Goal: Information Seeking & Learning: Find specific fact

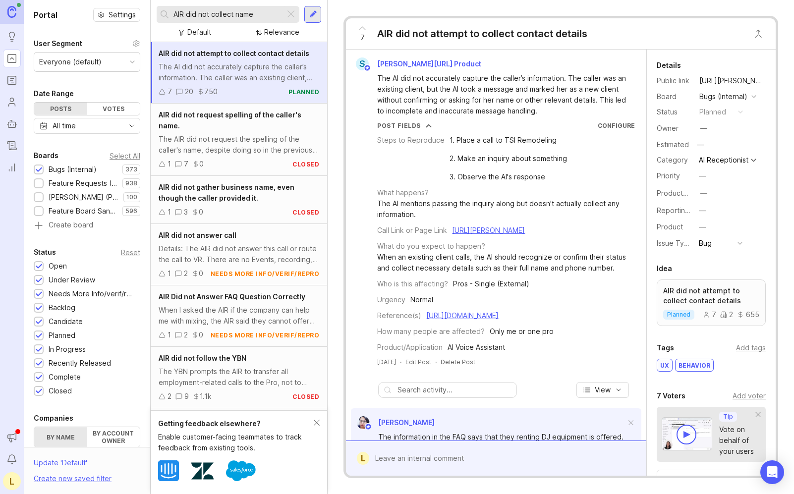
click at [788, 122] on div "7 AIR did not attempt to collect contact details [PERSON_NAME][URL] Product The…" at bounding box center [561, 247] width 466 height 494
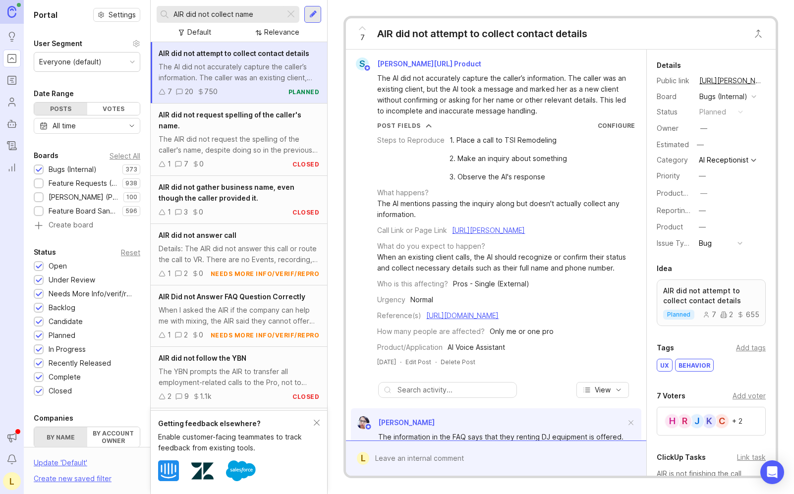
click at [233, 148] on div "The AIR did not request the spelling of the caller's name, despite doing so in …" at bounding box center [239, 145] width 161 height 22
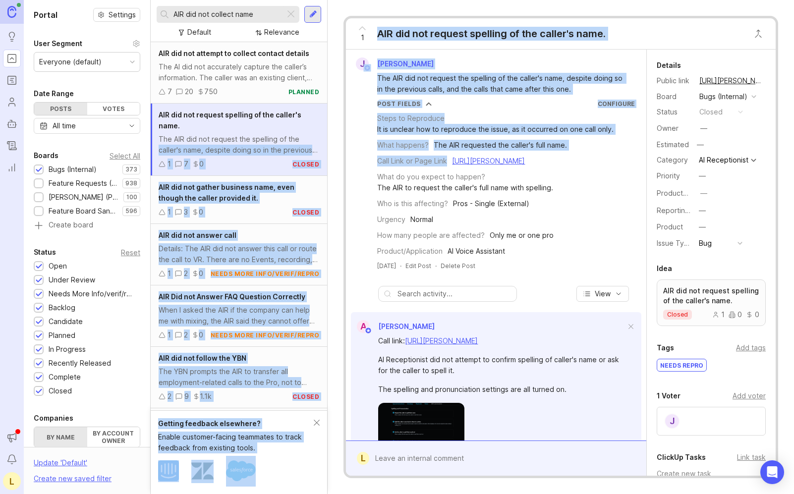
drag, startPoint x: 328, startPoint y: 139, endPoint x: 548, endPoint y: 163, distance: 221.9
click at [547, 163] on div "Portal Settings User Segment Everyone (default) Date Range Posts Votes All time…" at bounding box center [409, 247] width 770 height 494
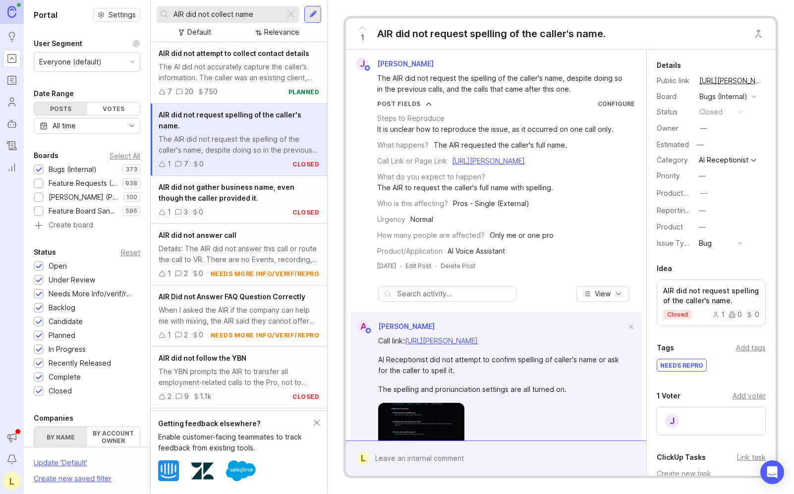
click at [334, 203] on div "1 AIR did not request spelling of the caller's name. [PERSON_NAME] The AIR did …" at bounding box center [561, 247] width 466 height 494
drag, startPoint x: 327, startPoint y: 160, endPoint x: 286, endPoint y: 144, distance: 44.7
click at [286, 144] on div "AIR did not collect name Default Relevance AIR did not attempt to collect conta…" at bounding box center [239, 247] width 177 height 494
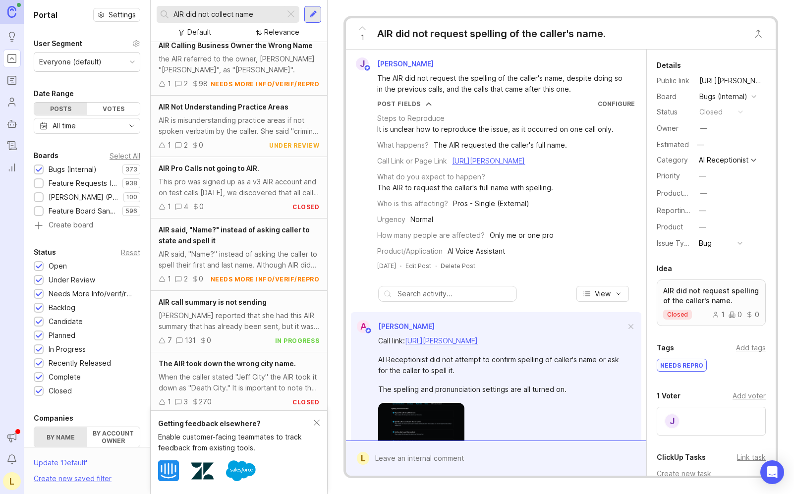
scroll to position [1772, 0]
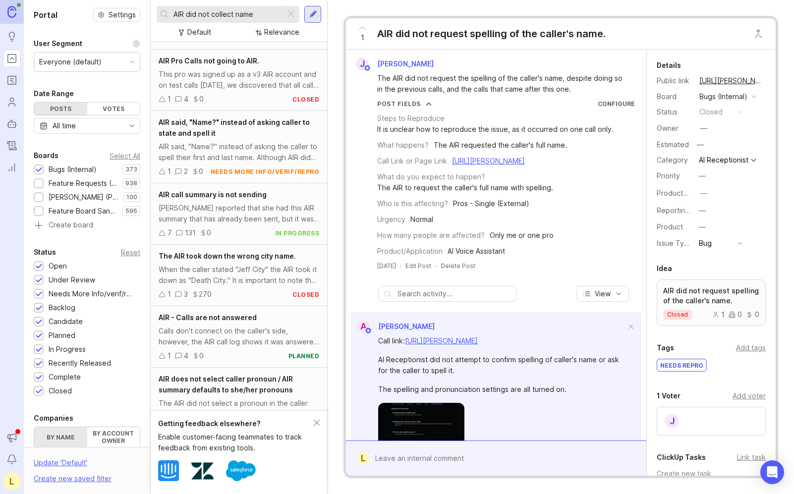
click at [38, 185] on div at bounding box center [39, 183] width 6 height 7
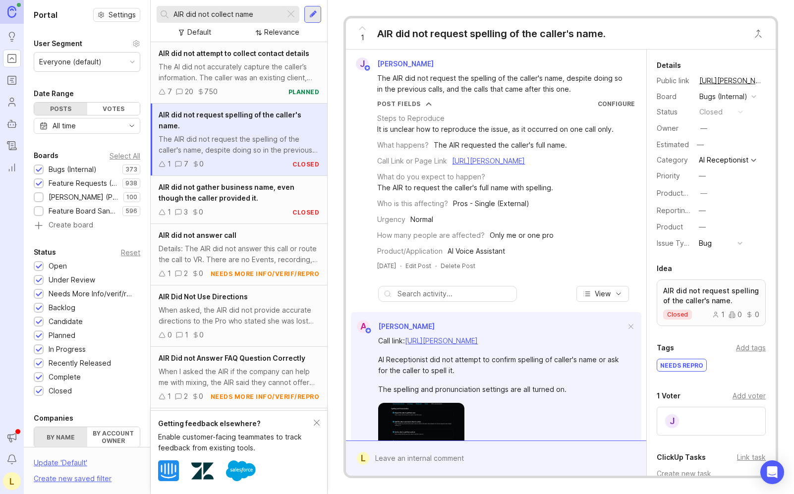
click at [39, 172] on div at bounding box center [39, 170] width 6 height 7
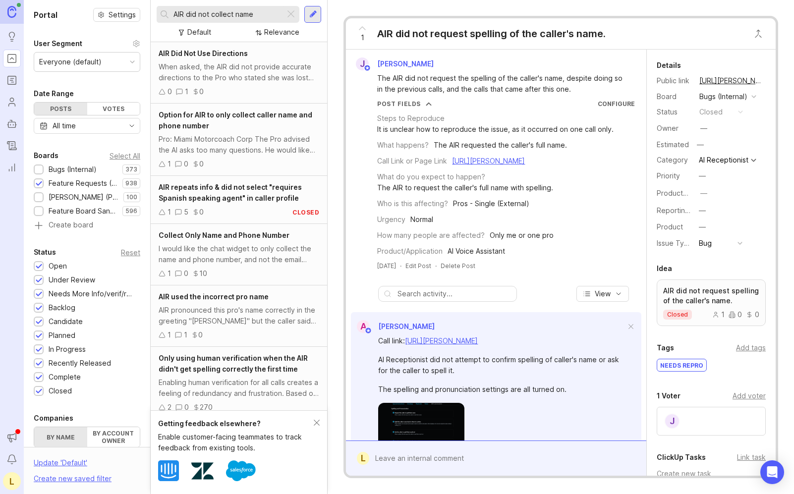
scroll to position [25, 0]
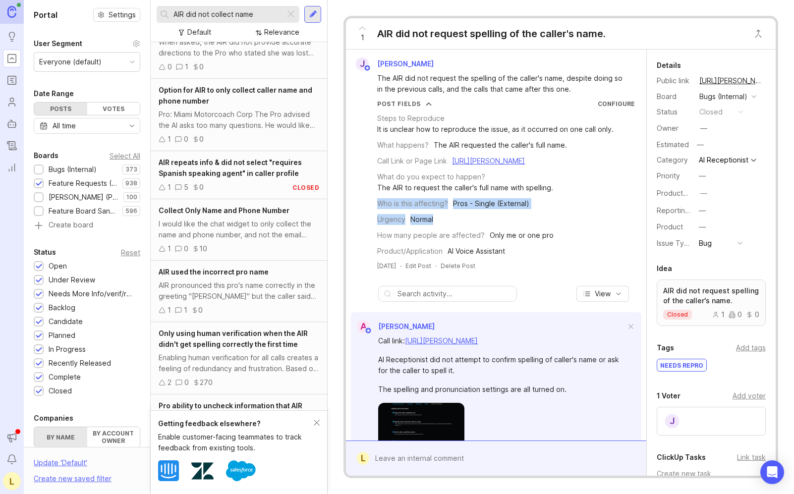
drag, startPoint x: 345, startPoint y: 216, endPoint x: 477, endPoint y: 231, distance: 133.3
click at [485, 231] on div "1 AIR did not request spelling of the caller's name. [PERSON_NAME] The AIR did …" at bounding box center [561, 247] width 435 height 463
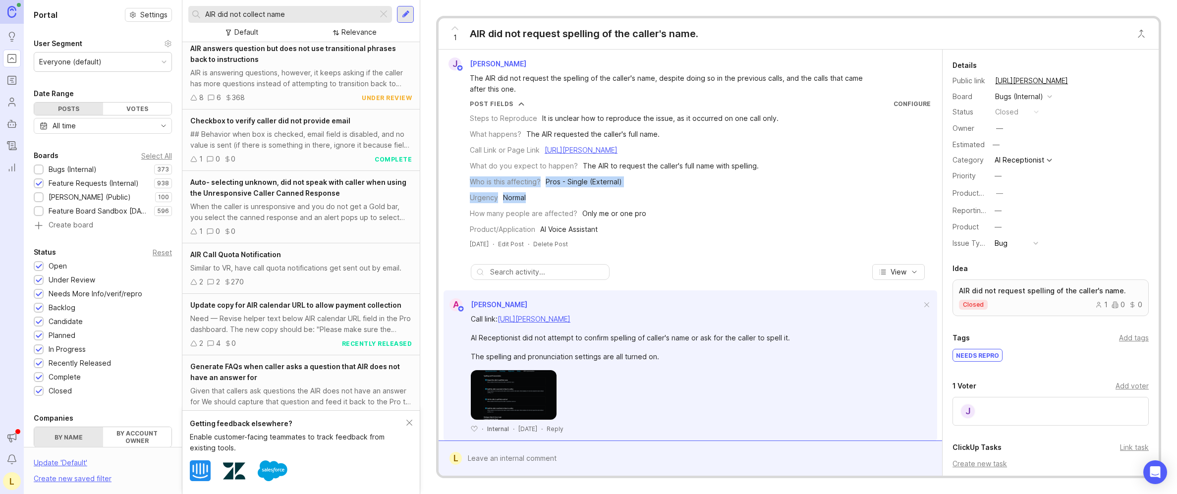
scroll to position [0, 0]
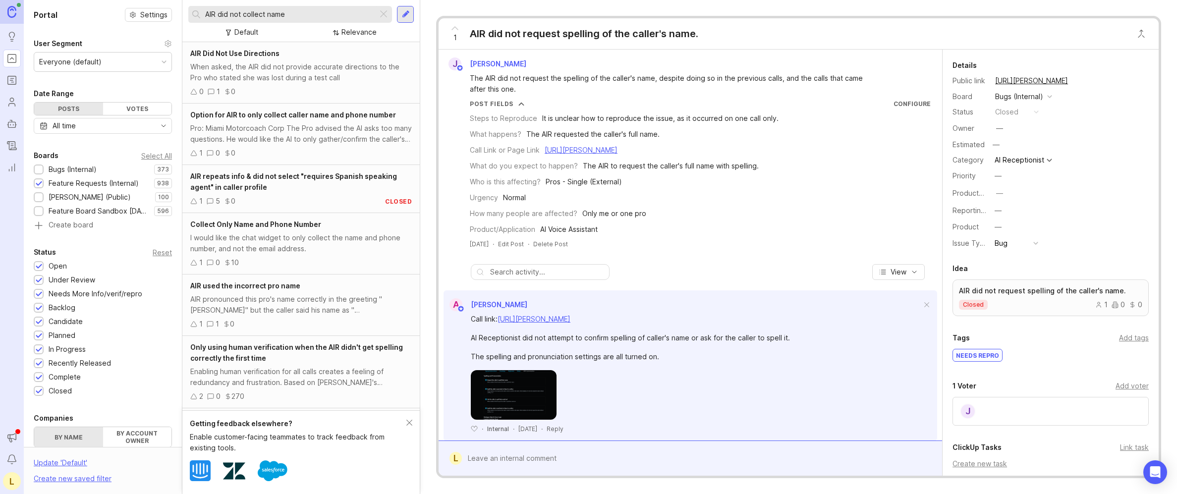
click at [401, 16] on div at bounding box center [405, 14] width 17 height 17
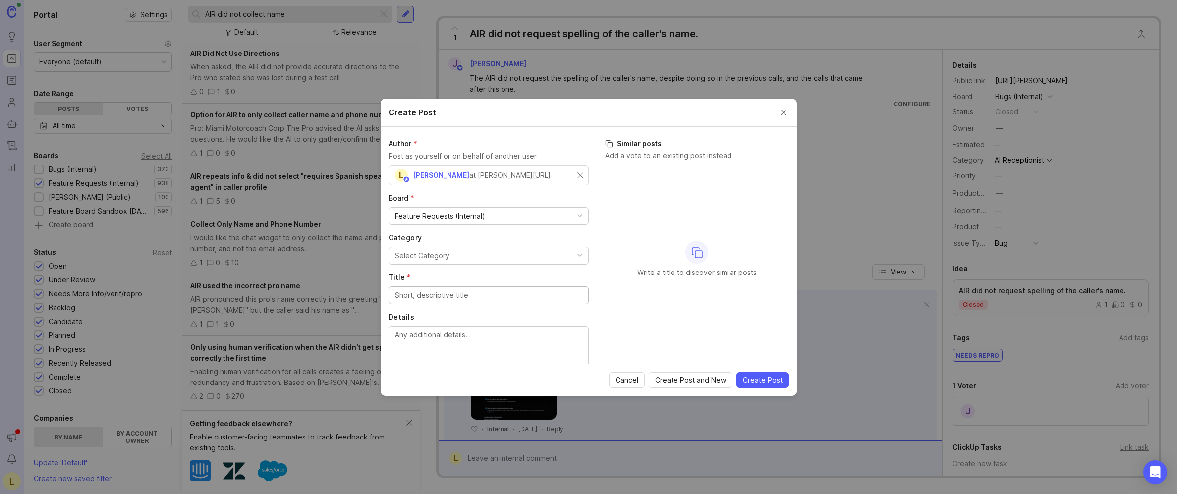
click at [780, 113] on button "Close create post modal" at bounding box center [783, 112] width 11 height 11
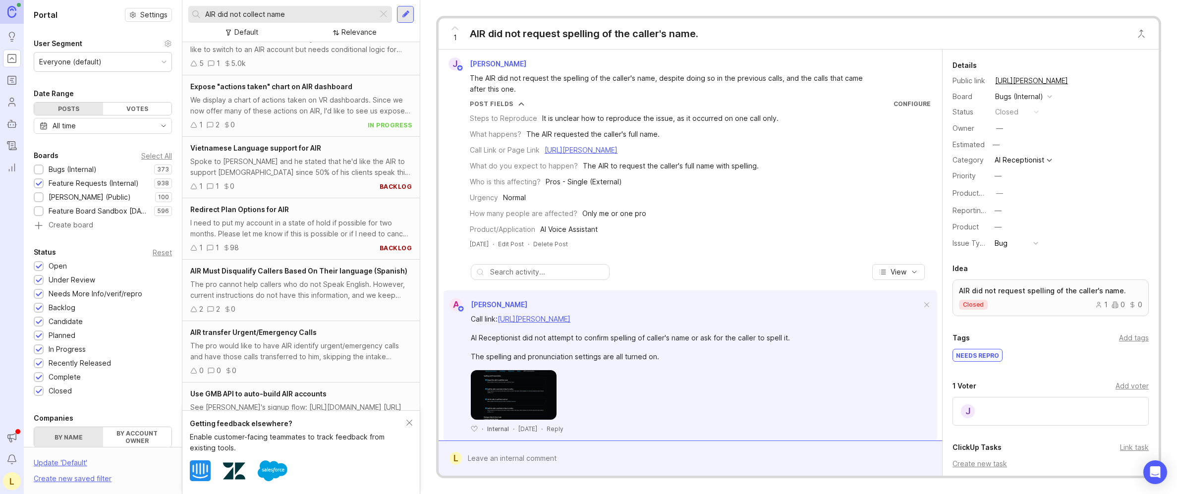
scroll to position [2322, 0]
click at [794, 397] on div "J" at bounding box center [1051, 411] width 196 height 29
